Goal: Information Seeking & Learning: Check status

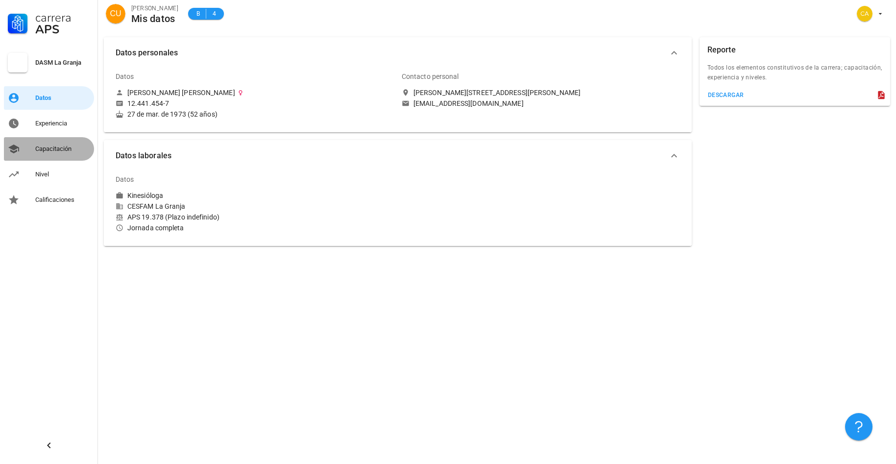
click at [50, 148] on div "Capacitación" at bounding box center [62, 149] width 55 height 8
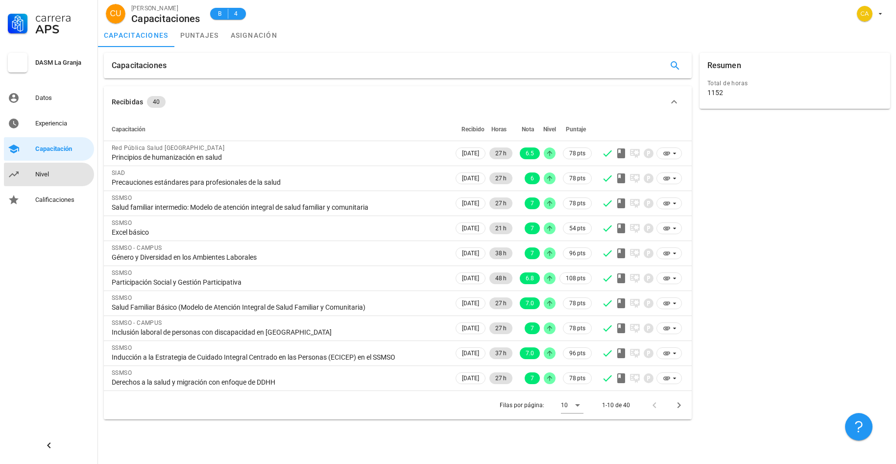
click at [46, 173] on div "Nivel" at bounding box center [62, 174] width 55 height 8
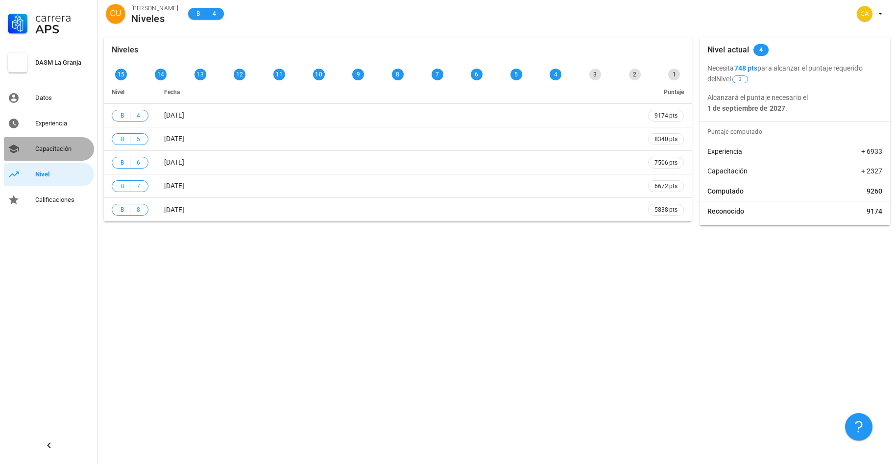
click at [55, 148] on div "Capacitación" at bounding box center [62, 149] width 55 height 8
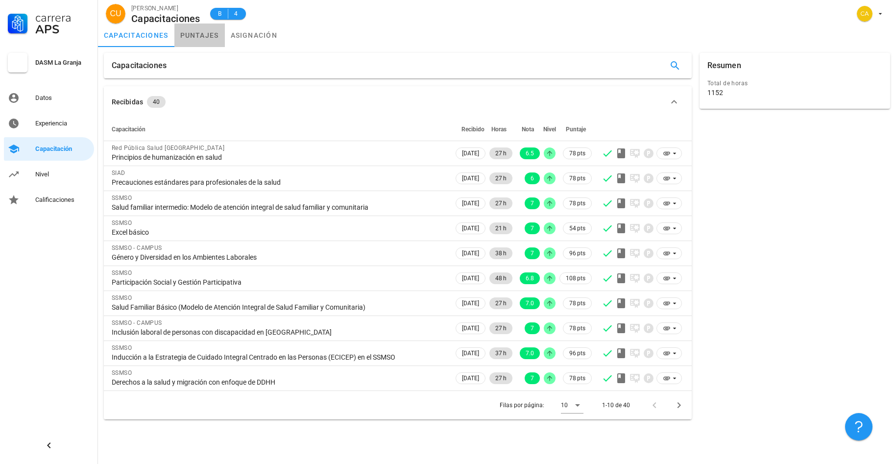
click at [206, 38] on link "puntajes" at bounding box center [199, 36] width 50 height 24
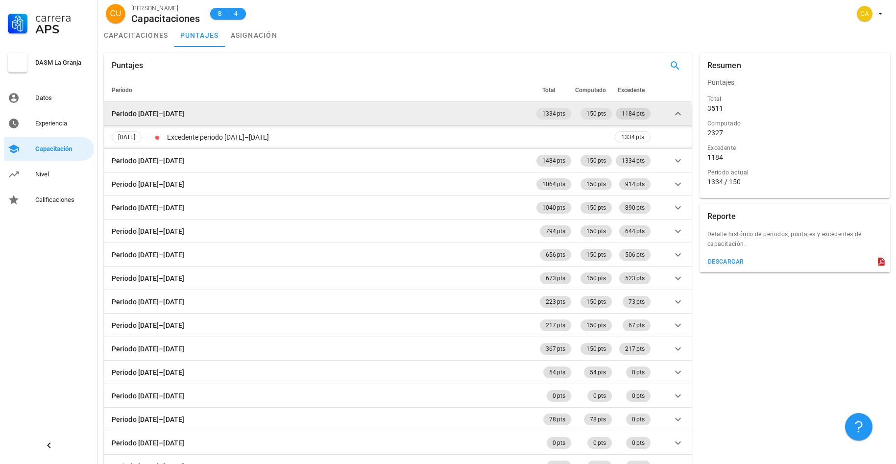
click at [641, 117] on span "1184 pts" at bounding box center [632, 114] width 23 height 12
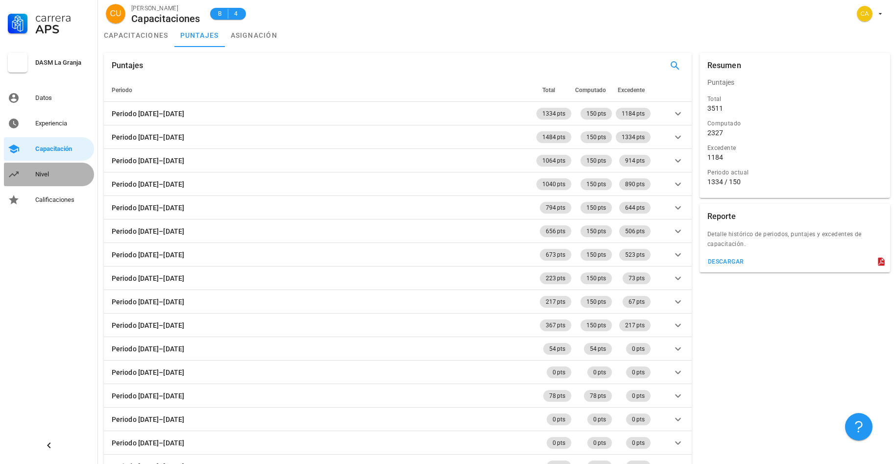
click at [40, 177] on div "Nivel" at bounding box center [62, 174] width 55 height 8
